Goal: Communication & Community: Answer question/provide support

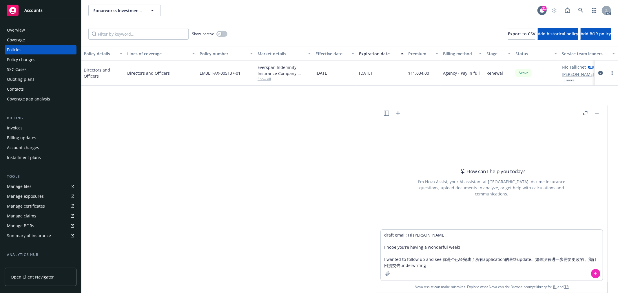
type textarea "draft email: Hi [PERSON_NAME], I hope you’re having a wonderful week! I wanted …"
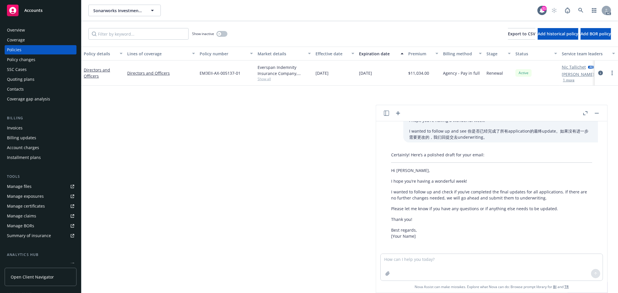
scroll to position [23, 0]
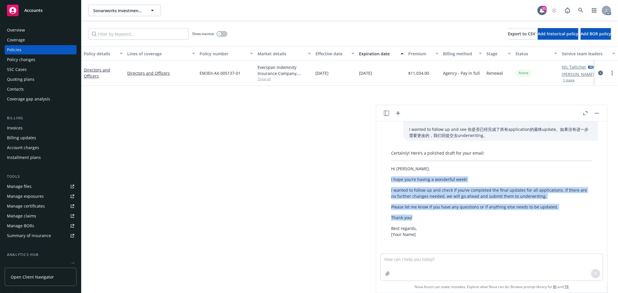
drag, startPoint x: 421, startPoint y: 216, endPoint x: 386, endPoint y: 183, distance: 48.0
click at [386, 183] on div "Certainly! Here’s a polished draft for your email: Hi [PERSON_NAME], I hope you…" at bounding box center [492, 194] width 213 height 92
copy div "I hope you’re having a wonderful week! I wanted to follow up and check if you’v…"
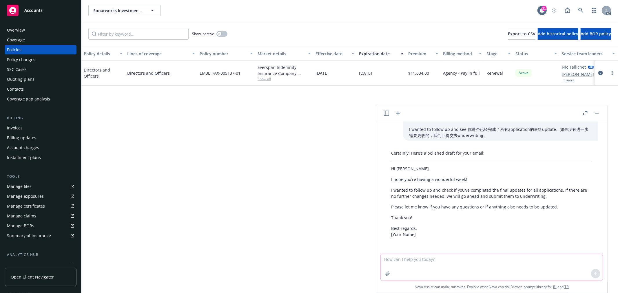
click at [402, 259] on textarea at bounding box center [492, 267] width 222 height 27
type textarea "更加友好一些"
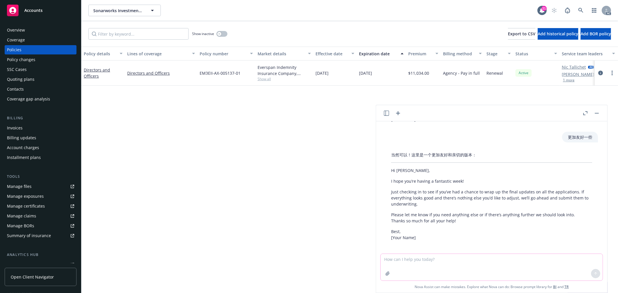
scroll to position [141, 0]
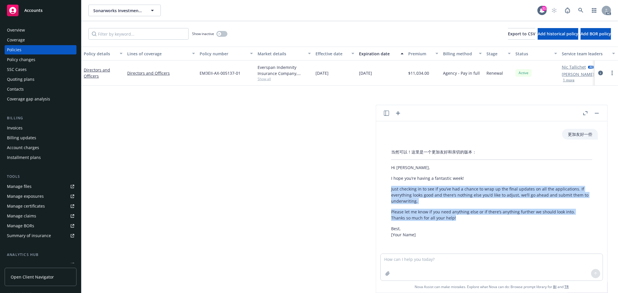
drag, startPoint x: 390, startPoint y: 187, endPoint x: 466, endPoint y: 219, distance: 82.6
click at [466, 219] on div "当然可以！这里是一个更加友好和亲切的版本： Hi [PERSON_NAME], I hope you’re having a fantastic week! …" at bounding box center [492, 194] width 213 height 94
copy div "Just checking in to see if you’ve had a chance to wrap up the final updates on …"
